Goal: Transaction & Acquisition: Purchase product/service

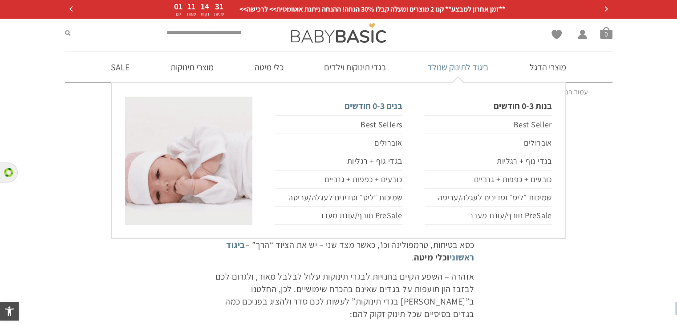
click at [385, 106] on link "בנים 0-3 חודשים" at bounding box center [338, 106] width 127 height 19
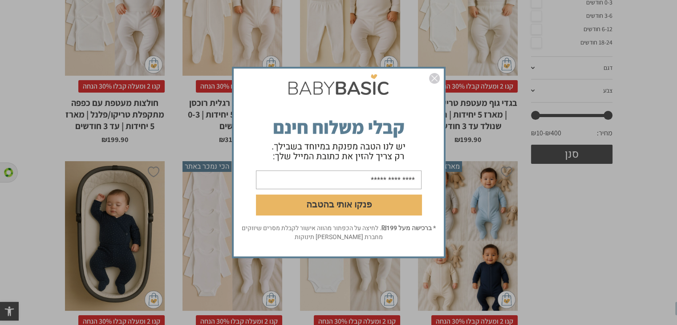
click at [379, 181] on input "email" at bounding box center [339, 180] width 166 height 19
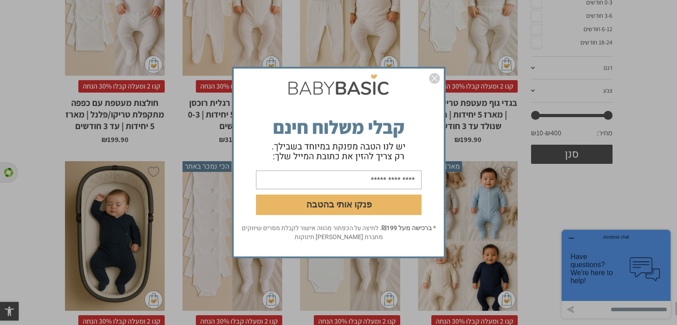
type input "**********"
click at [353, 204] on button "פנקו אותי בהטבה" at bounding box center [339, 205] width 166 height 20
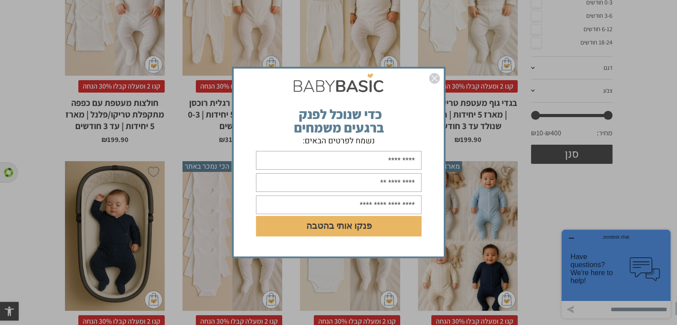
click at [404, 170] on input "text" at bounding box center [339, 160] width 166 height 19
type input "*****"
click at [369, 185] on input "text" at bounding box center [339, 182] width 166 height 19
type input "**********"
click at [366, 201] on input "text" at bounding box center [339, 204] width 166 height 19
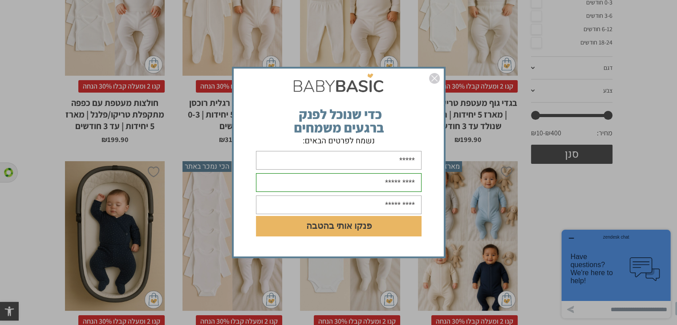
click at [432, 77] on img "סגור" at bounding box center [434, 78] width 11 height 11
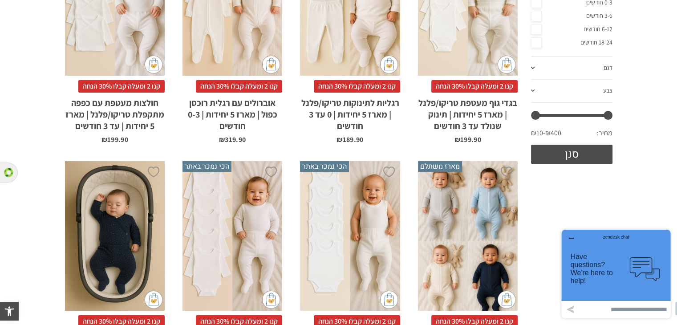
click at [455, 36] on div "x בחירת סוג בד טריקו (עונת מעבר/קיץ) פלנל (חורף)" at bounding box center [468, 1] width 100 height 150
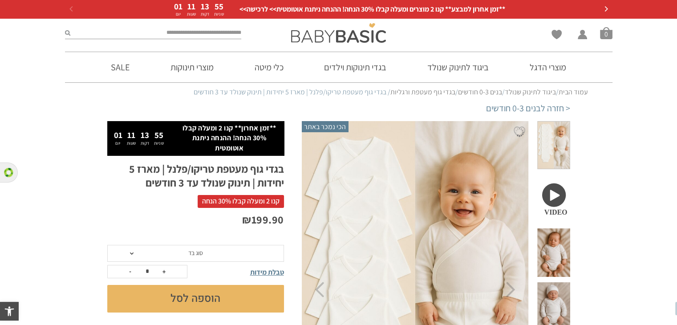
click at [554, 179] on span at bounding box center [553, 199] width 33 height 49
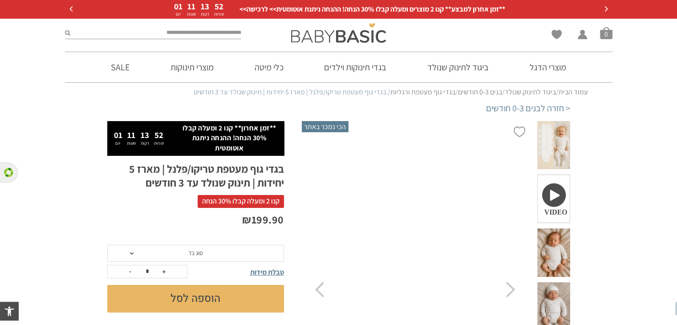
click at [561, 148] on span at bounding box center [553, 145] width 33 height 49
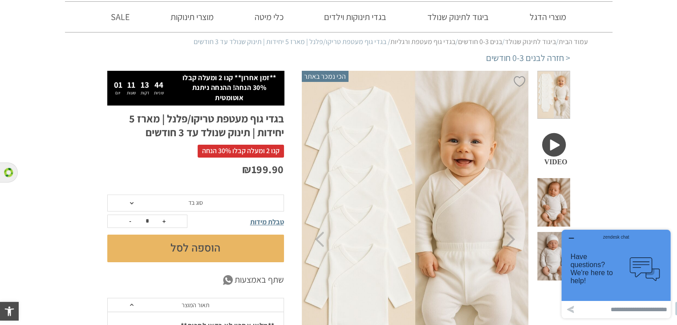
scroll to position [46, 0]
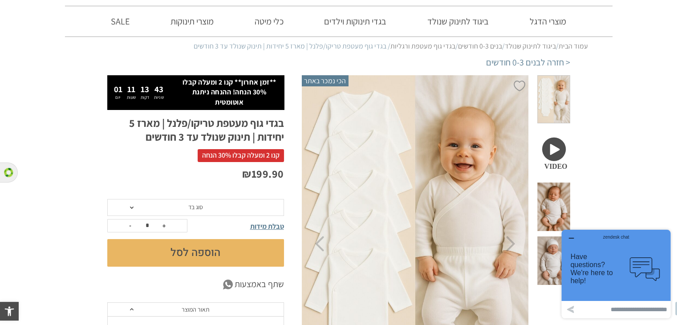
click at [220, 206] on span "סוג בד" at bounding box center [195, 207] width 177 height 17
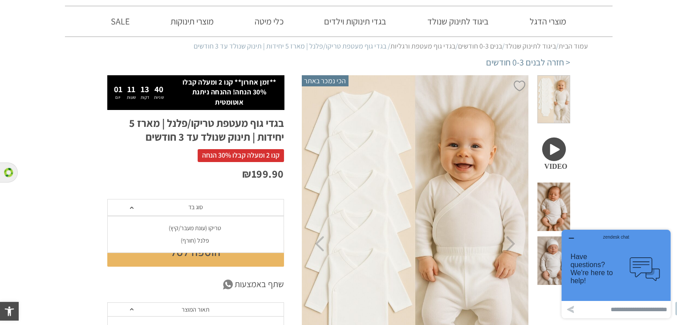
click at [200, 228] on div "טריקו (עונת מעבר/קיץ)" at bounding box center [195, 228] width 177 height 8
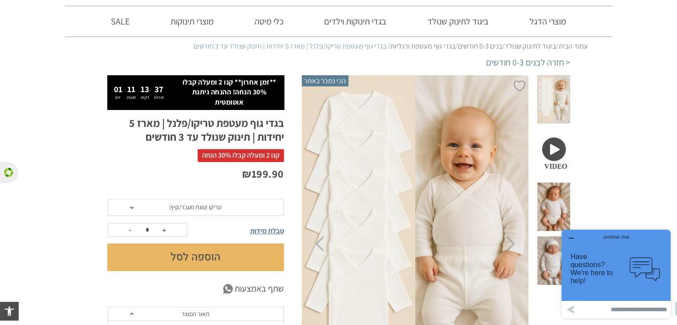
click at [260, 229] on span "טבלת מידות" at bounding box center [267, 230] width 34 height 9
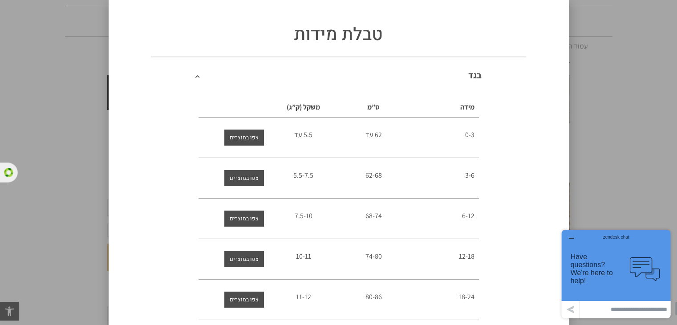
click at [46, 138] on div "טבלת מידות בגד מידה ס”מ משקל (ק”ג) 0-3 62 עד 5.5 עד 3-6 62-68 5.5-7.5 6-12" at bounding box center [338, 162] width 677 height 325
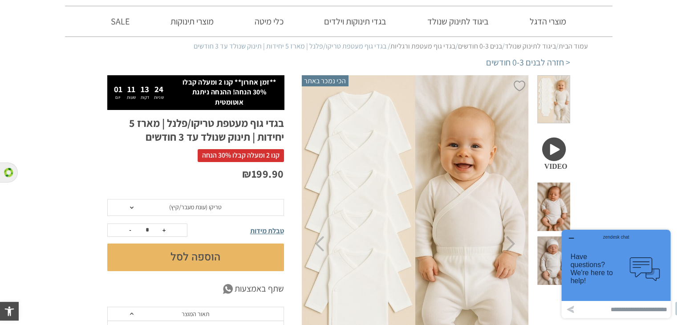
click at [185, 252] on button "הוספה לסל" at bounding box center [195, 258] width 177 height 28
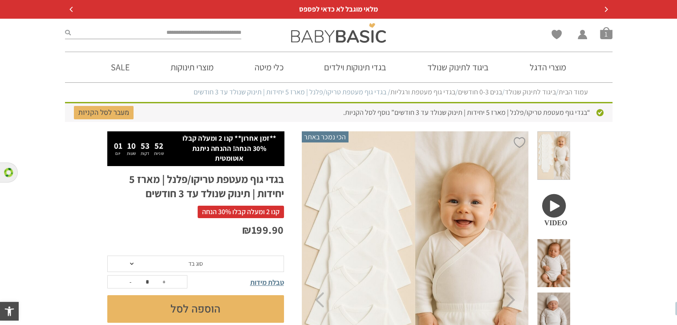
click at [212, 264] on span "סוג בד" at bounding box center [195, 264] width 177 height 17
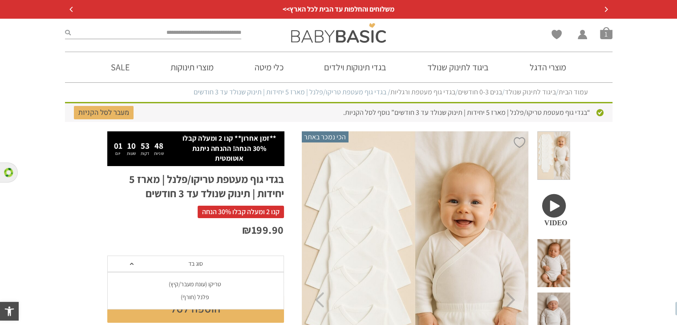
click at [208, 282] on div "טריקו (עונת מעבר/קיץ)" at bounding box center [195, 285] width 177 height 8
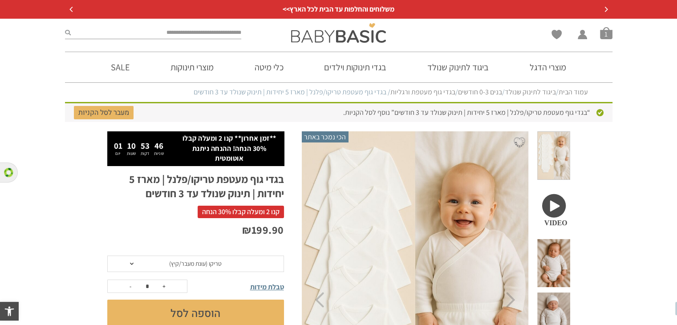
click at [206, 313] on button "הוספה לסל" at bounding box center [195, 314] width 177 height 28
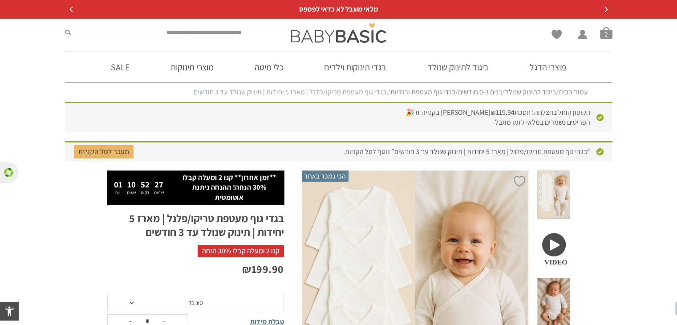
click at [217, 37] on input "search" at bounding box center [156, 33] width 171 height 12
type input "****"
click at [65, 27] on button "submit" at bounding box center [68, 33] width 6 height 12
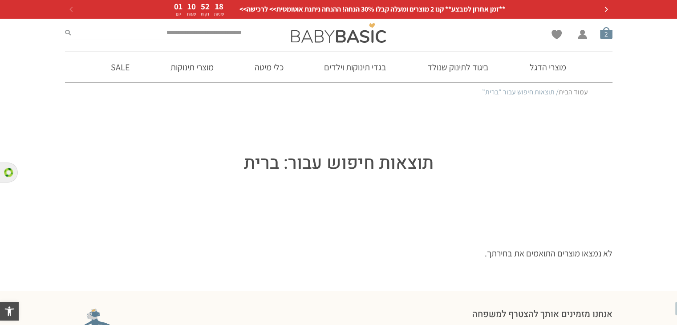
click at [611, 32] on span "סל קניות" at bounding box center [606, 33] width 12 height 12
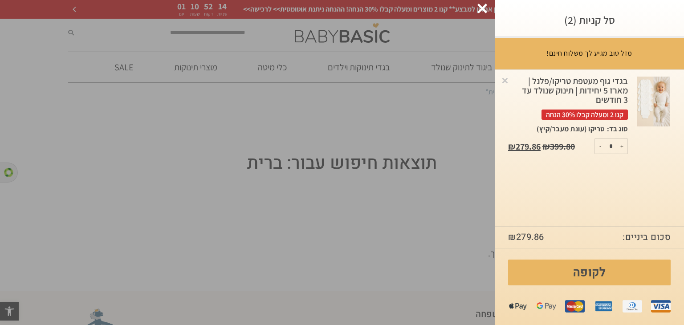
click at [597, 146] on button "-" at bounding box center [600, 146] width 11 height 15
type input "*"
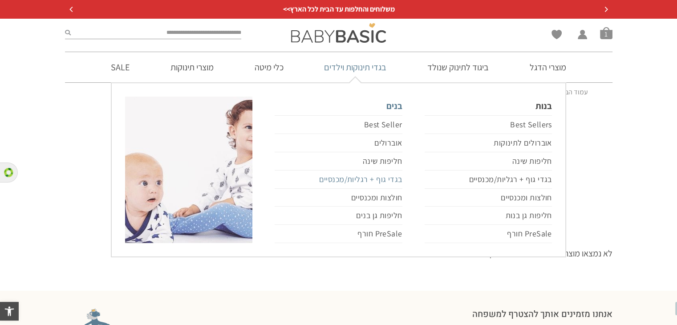
click at [376, 179] on link "בגדי גוף + רגליות/מכנסיים" at bounding box center [338, 180] width 127 height 18
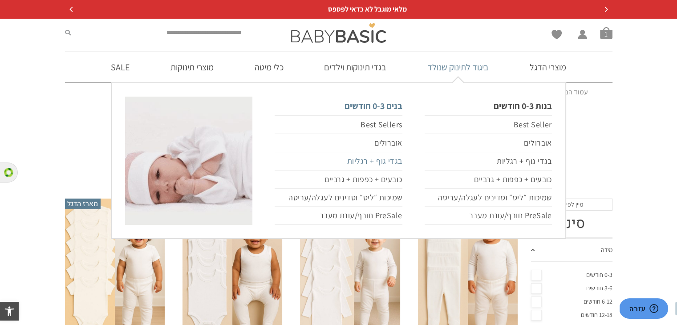
click at [385, 161] on link "בגדי גוף + רגליות" at bounding box center [338, 161] width 127 height 18
